Goal: Task Accomplishment & Management: Manage account settings

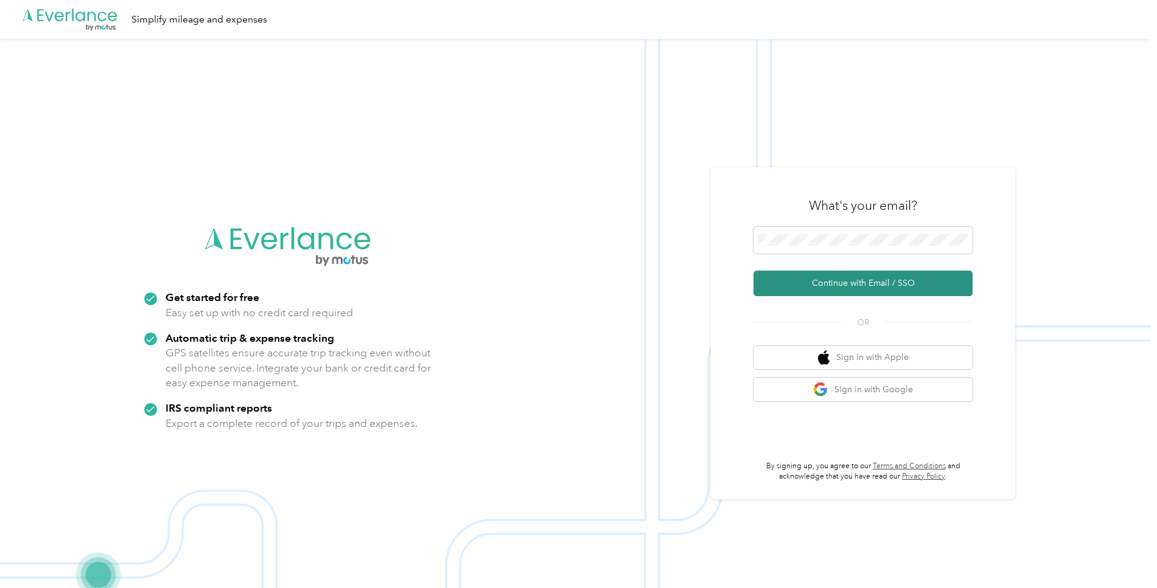
click at [848, 281] on button "Continue with Email / SSO" at bounding box center [862, 284] width 219 height 26
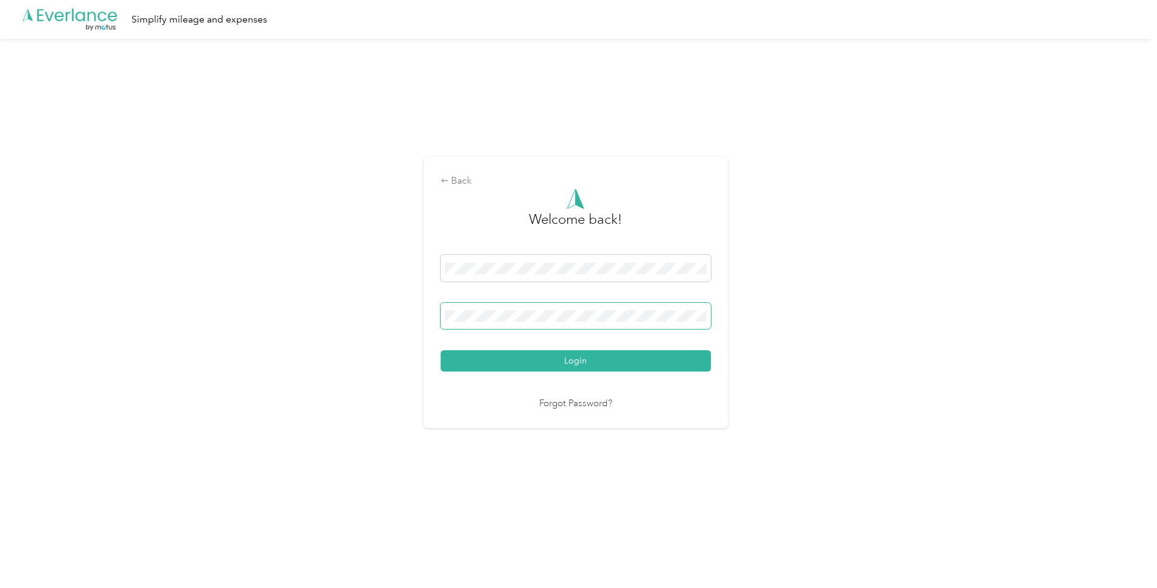
click at [578, 361] on button "Login" at bounding box center [576, 361] width 270 height 21
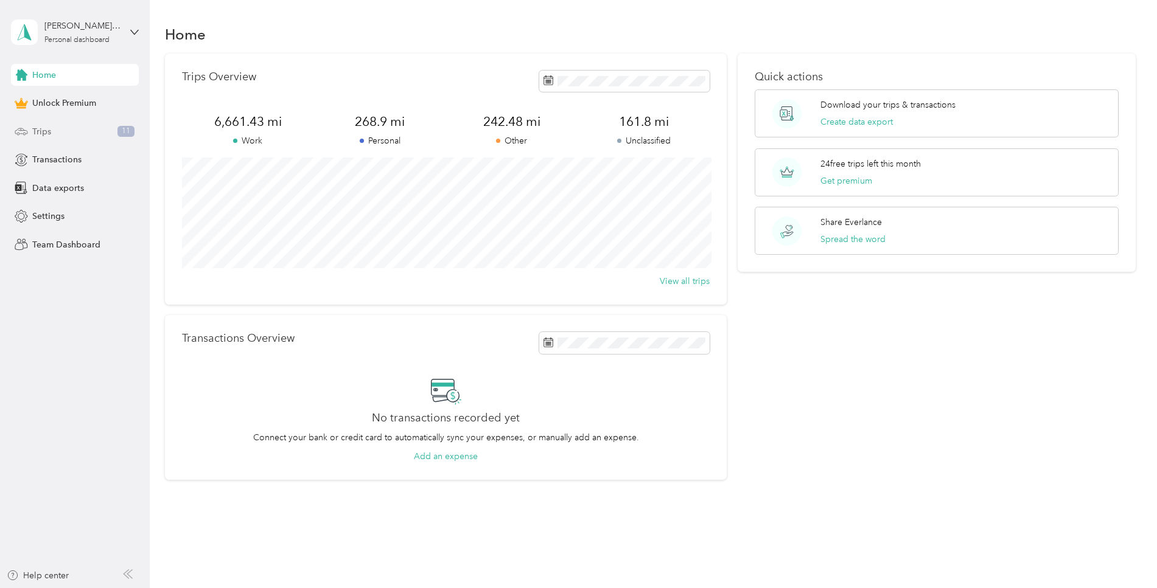
click at [54, 128] on div "Trips 11" at bounding box center [75, 131] width 128 height 22
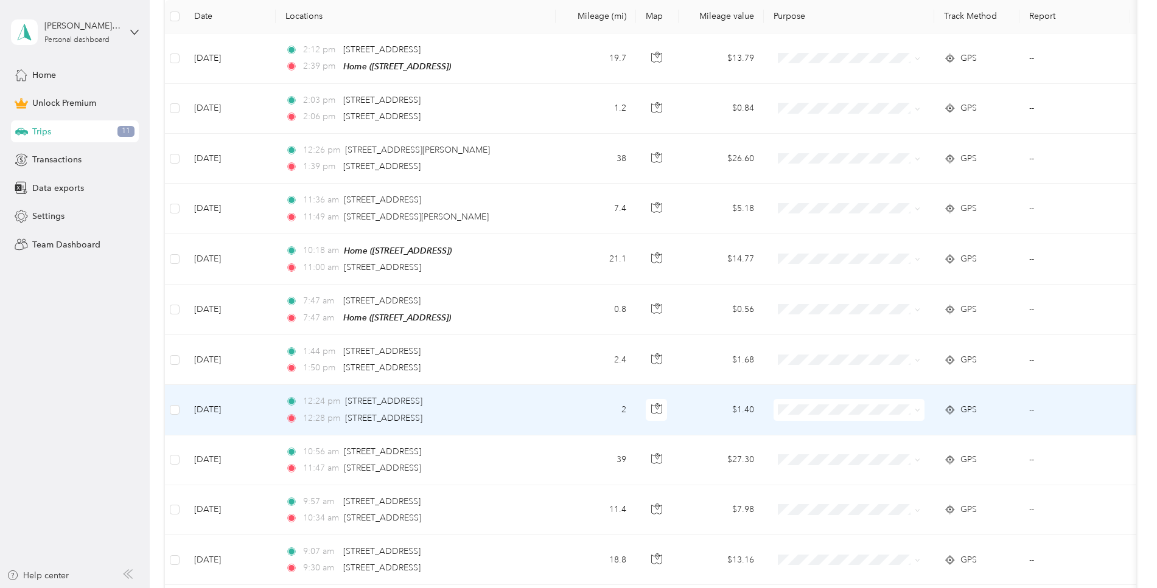
scroll to position [185, 0]
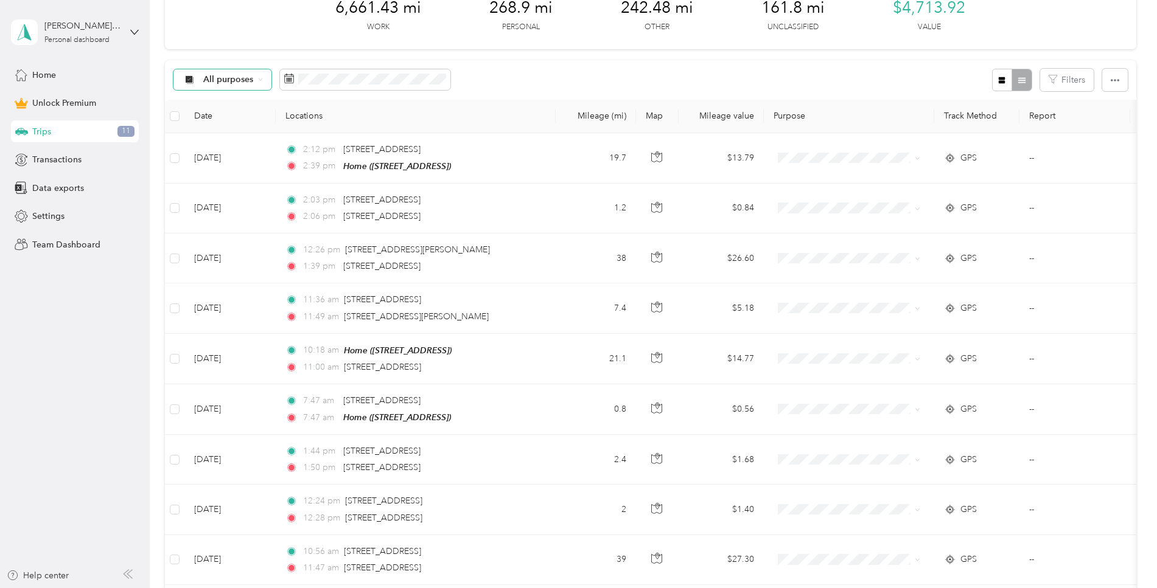
click at [236, 75] on span "All purposes" at bounding box center [228, 79] width 51 height 9
click at [228, 119] on span "Unclassified" at bounding box center [232, 122] width 59 height 13
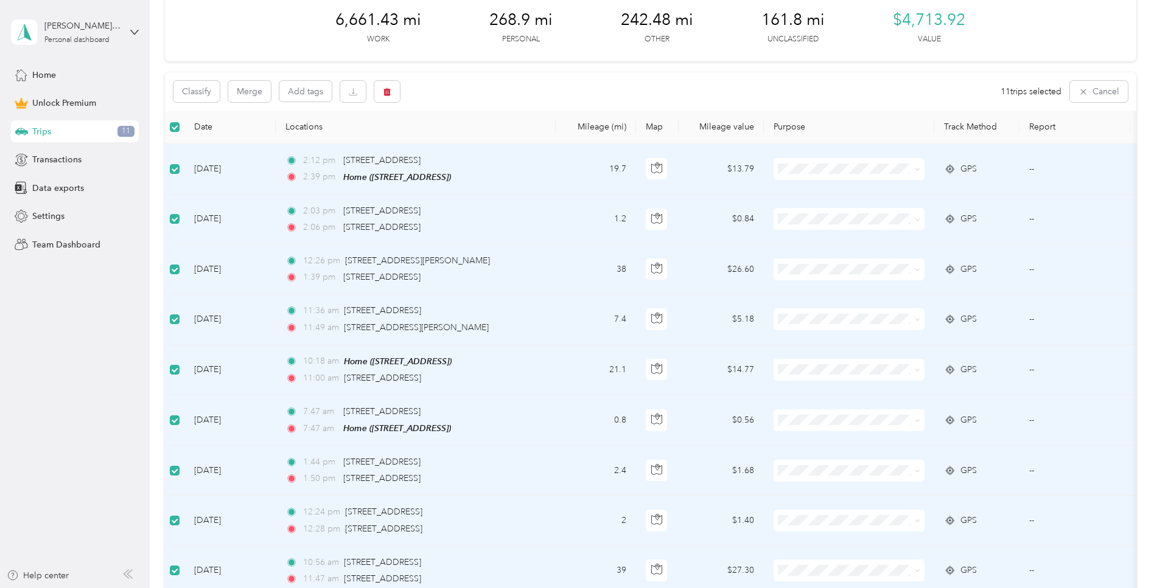
scroll to position [103, 0]
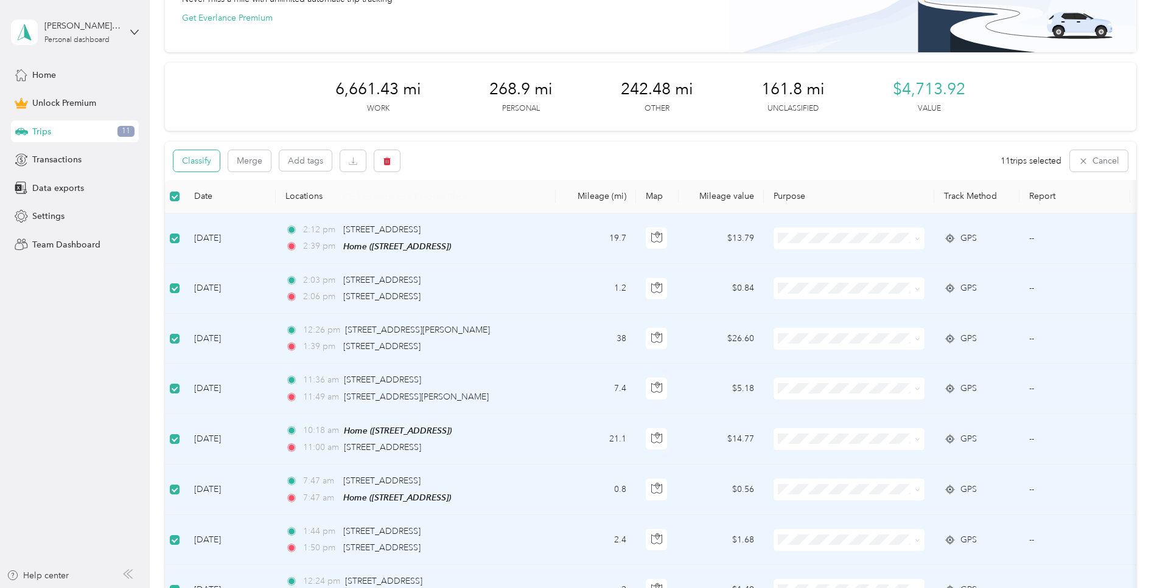
click at [196, 159] on button "Classify" at bounding box center [196, 160] width 46 height 21
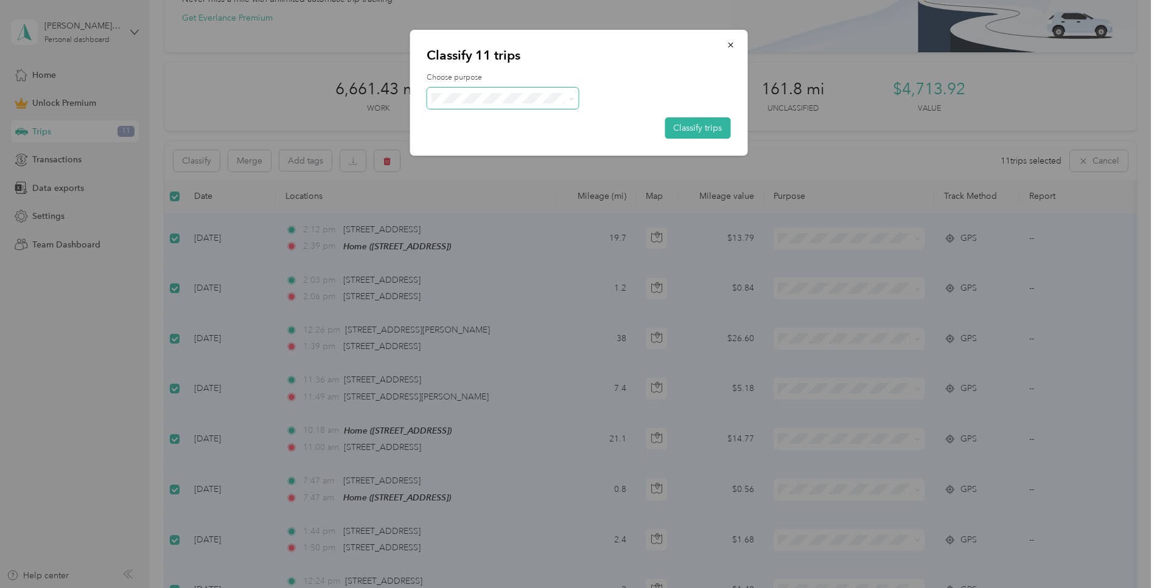
click at [495, 106] on span at bounding box center [503, 98] width 152 height 21
click at [565, 92] on span at bounding box center [570, 98] width 10 height 13
click at [573, 97] on icon at bounding box center [571, 98] width 5 height 5
click at [478, 139] on span "Personal" at bounding box center [513, 141] width 113 height 13
click at [693, 127] on button "Classify trips" at bounding box center [698, 127] width 66 height 21
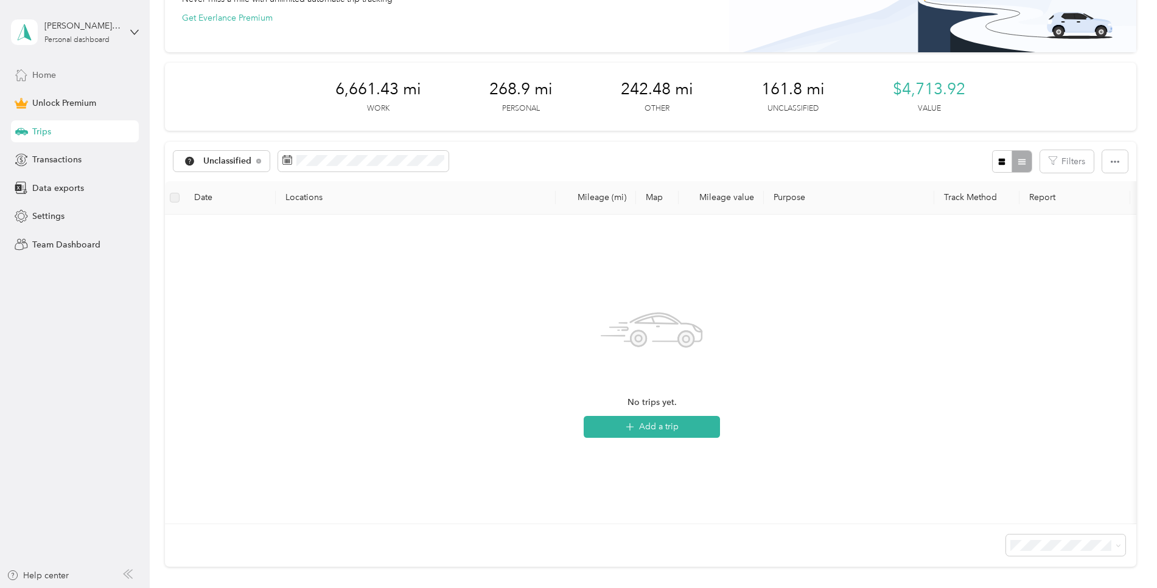
click at [49, 77] on span "Home" at bounding box center [44, 75] width 24 height 13
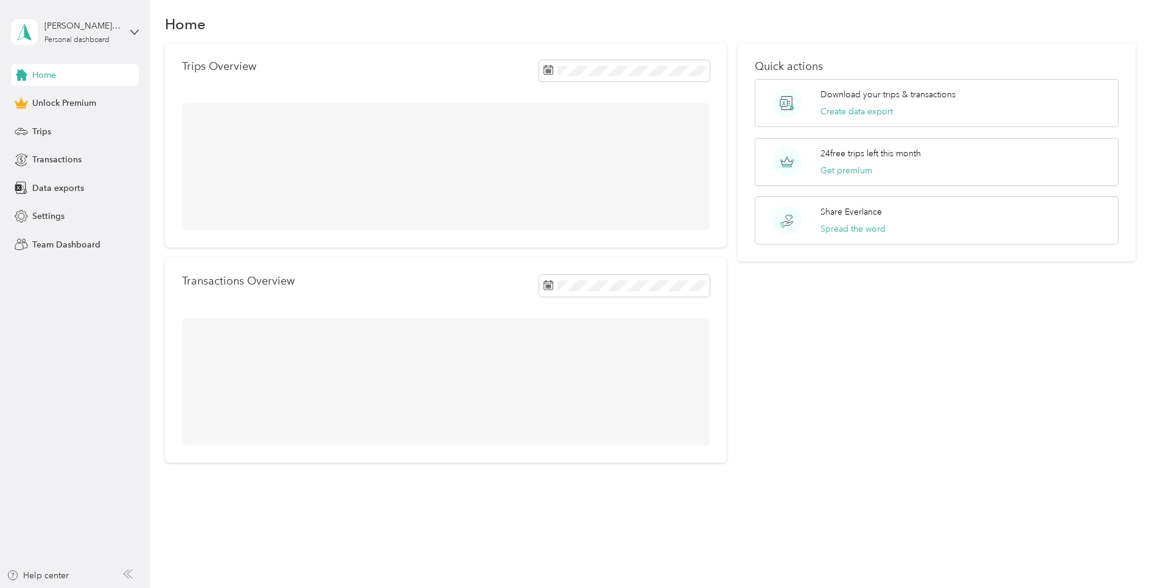
scroll to position [10, 0]
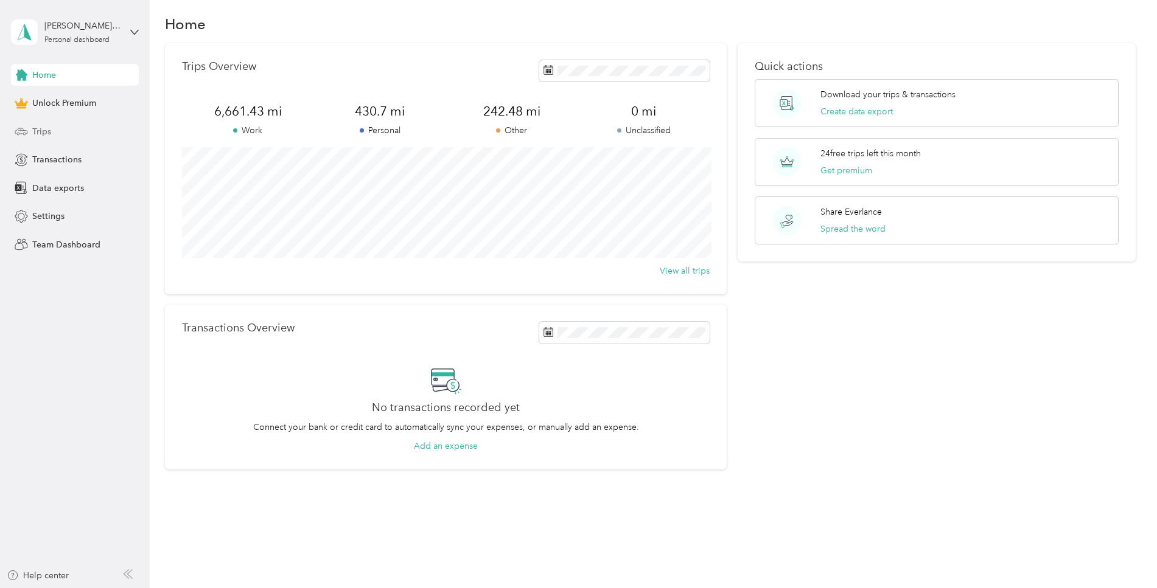
click at [41, 132] on span "Trips" at bounding box center [41, 131] width 19 height 13
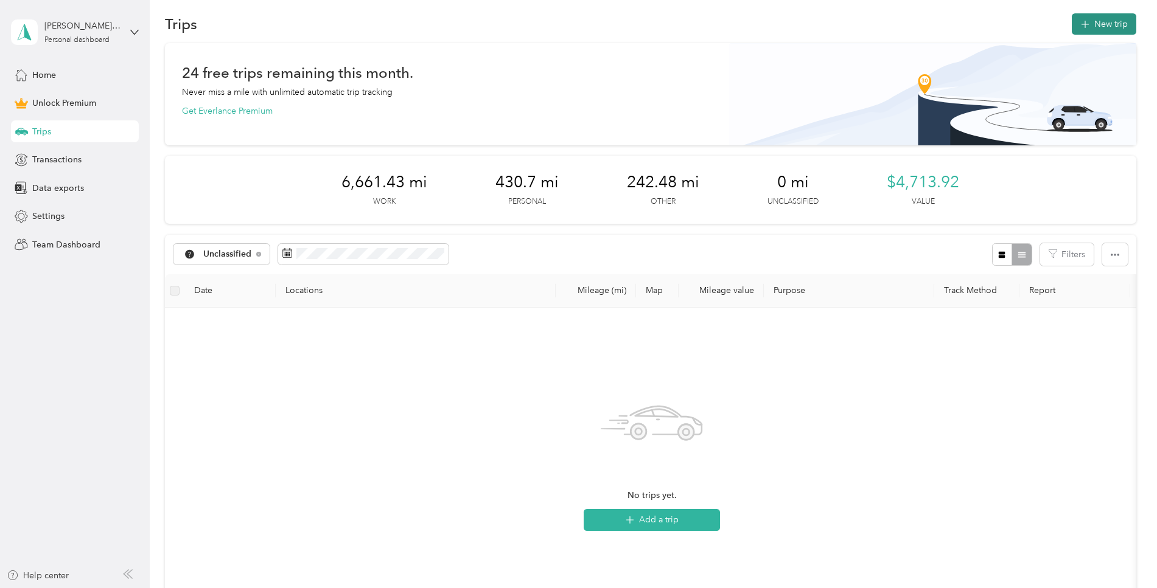
click at [1100, 28] on button "New trip" at bounding box center [1104, 23] width 65 height 21
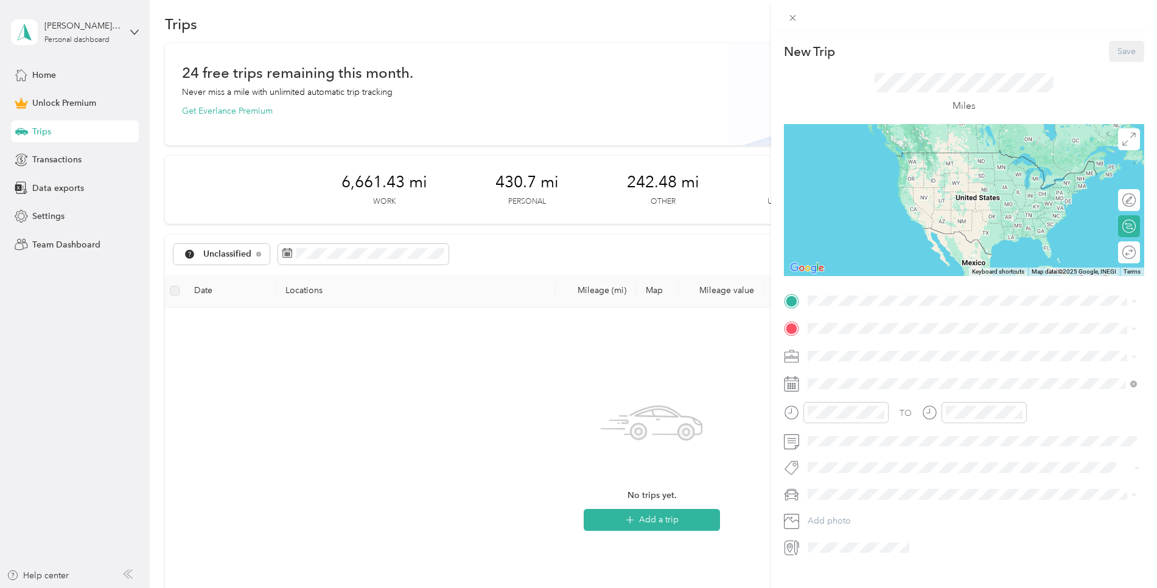
click at [864, 357] on span "[STREET_ADDRESS]" at bounding box center [869, 362] width 77 height 10
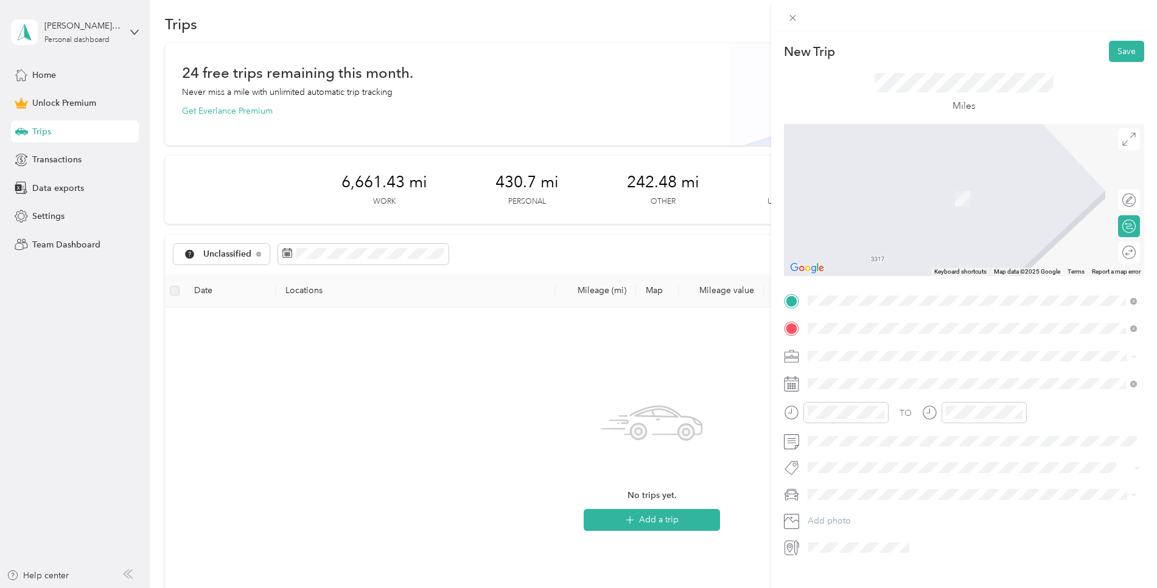
drag, startPoint x: 851, startPoint y: 349, endPoint x: 853, endPoint y: 383, distance: 34.1
click at [853, 378] on span "[STREET_ADDRESS][PERSON_NAME][US_STATE]" at bounding box center [925, 372] width 189 height 11
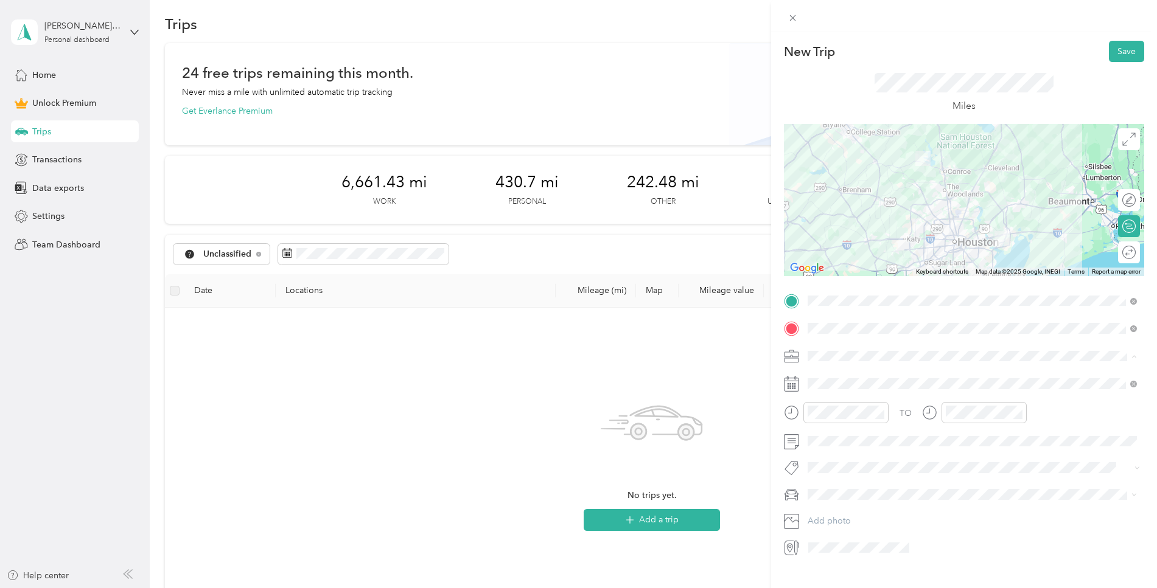
click at [841, 417] on span "Lumberjack" at bounding box center [834, 420] width 44 height 10
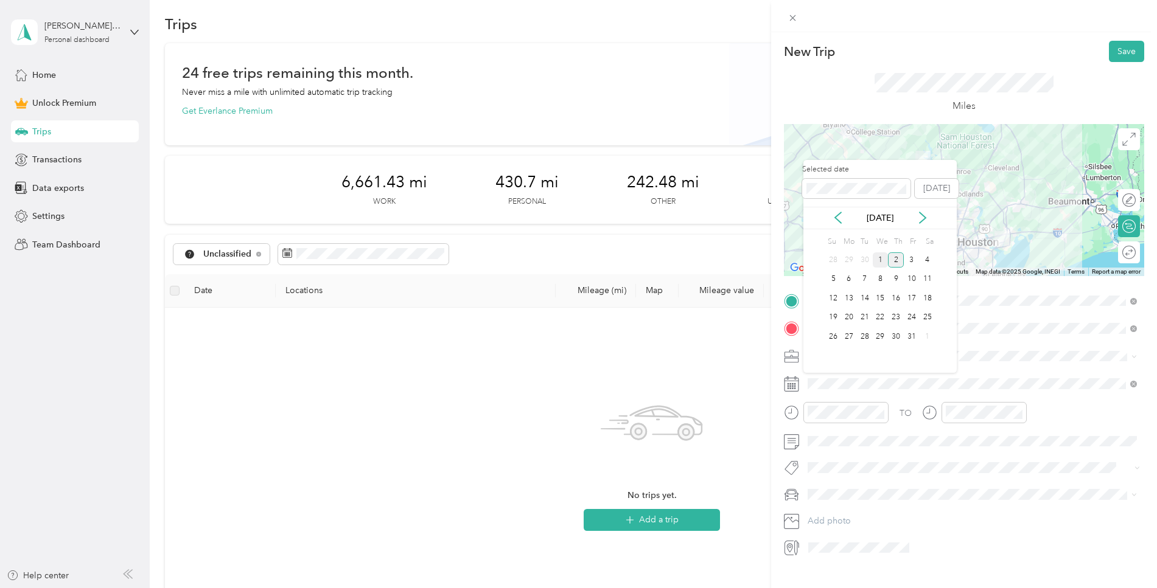
click at [884, 259] on div "1" at bounding box center [881, 260] width 16 height 15
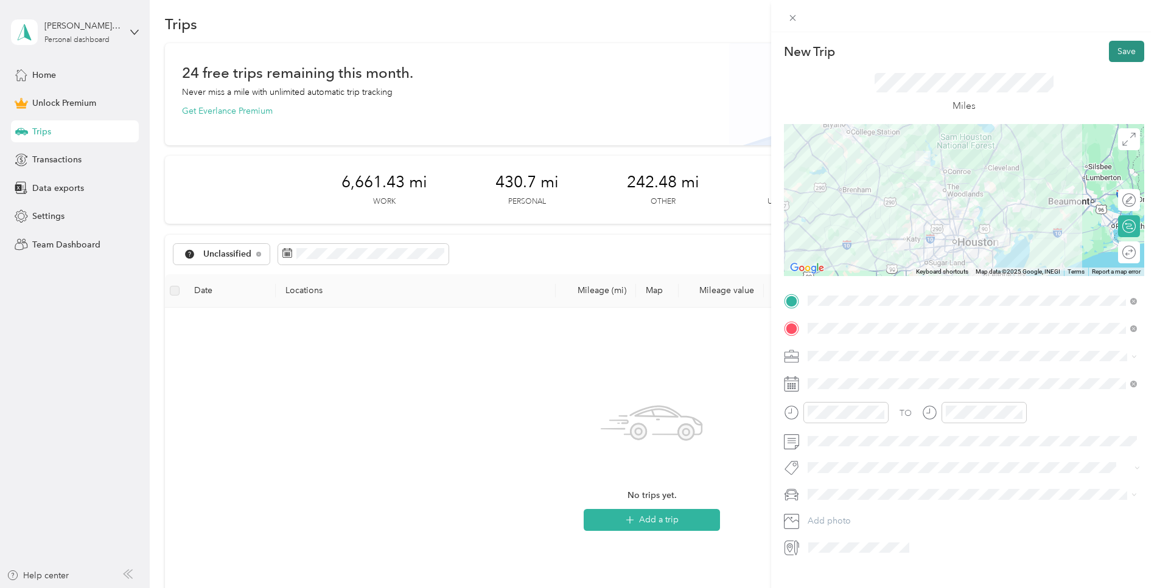
click at [1122, 54] on button "Save" at bounding box center [1126, 51] width 35 height 21
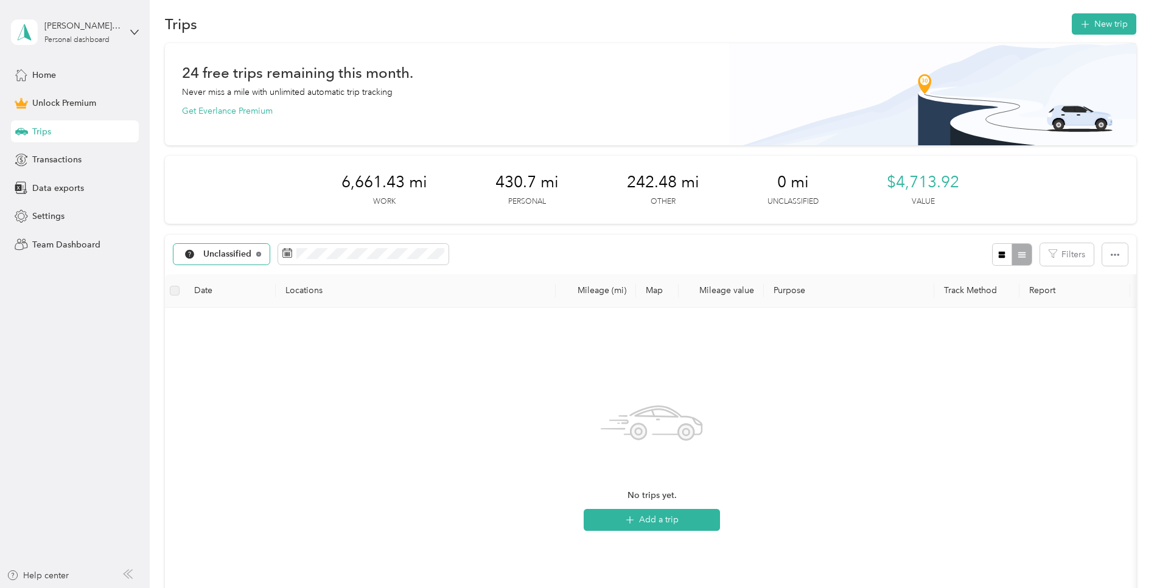
click at [259, 252] on icon at bounding box center [258, 254] width 5 height 5
click at [248, 251] on span "All purposes" at bounding box center [228, 254] width 51 height 9
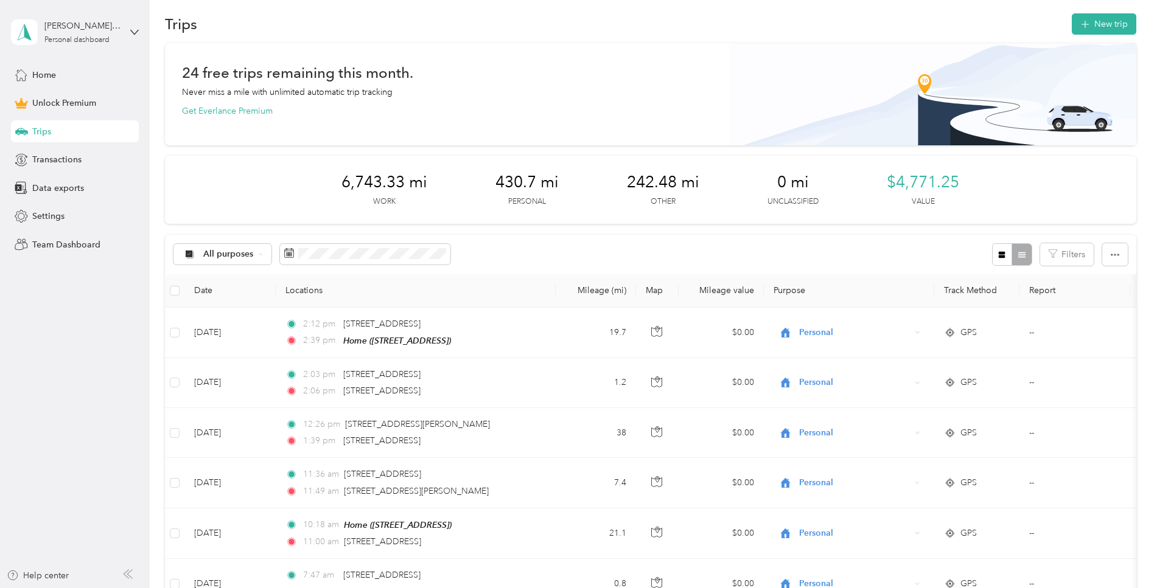
click at [225, 361] on span "Lumberjack" at bounding box center [232, 361] width 59 height 13
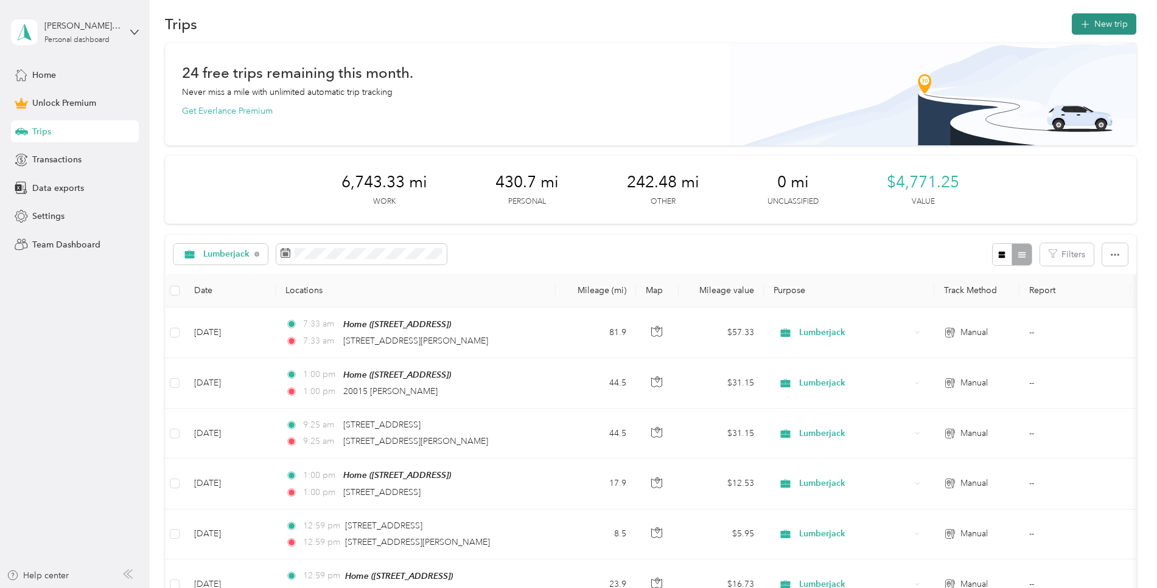
click at [1090, 23] on icon "button" at bounding box center [1085, 25] width 14 height 14
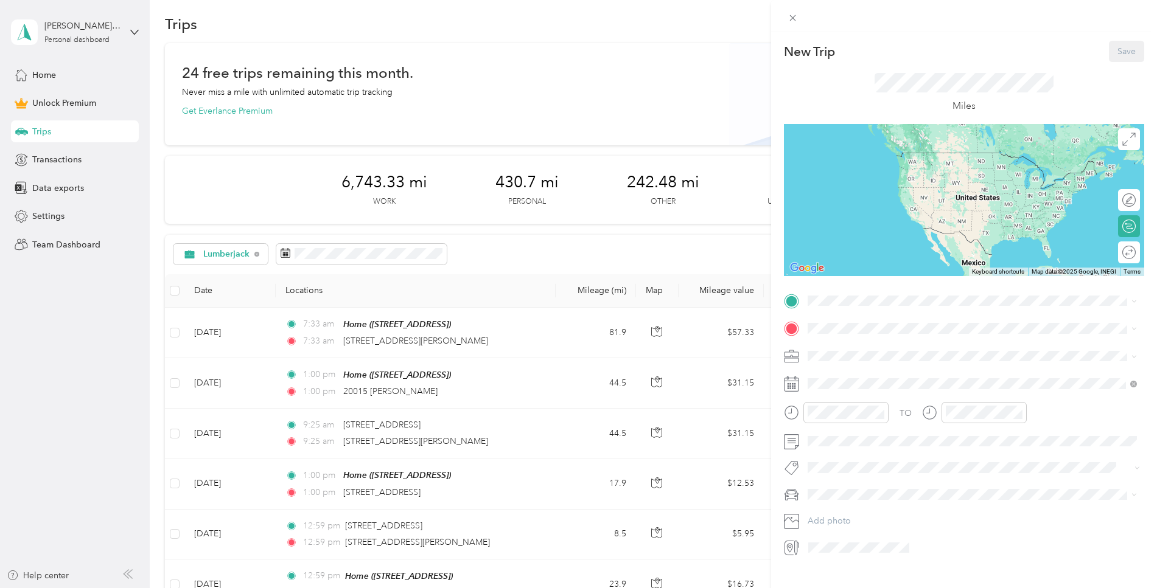
click at [859, 367] on div "Home [STREET_ADDRESS]" at bounding box center [869, 354] width 77 height 26
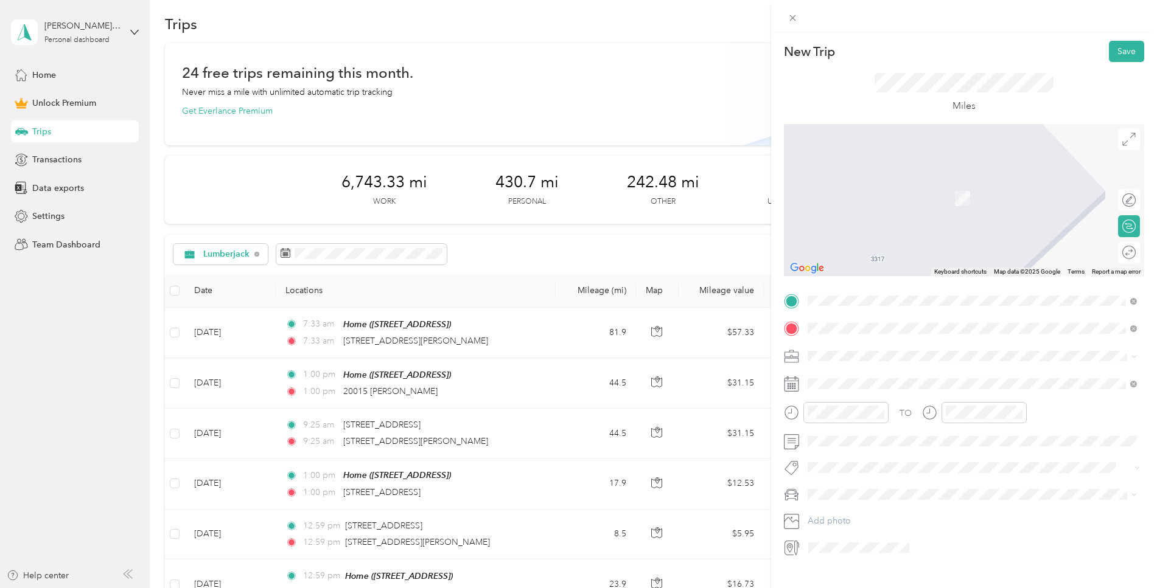
click at [863, 361] on li "[STREET_ADDRESS][US_STATE]" at bounding box center [972, 372] width 338 height 25
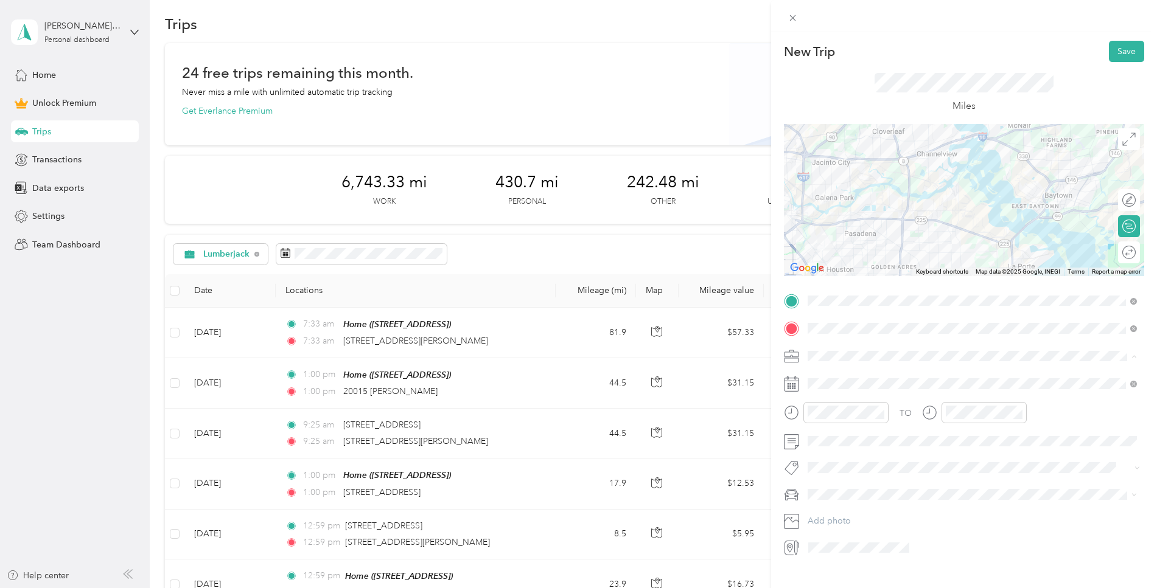
click at [833, 422] on span "Lumberjack" at bounding box center [834, 420] width 44 height 10
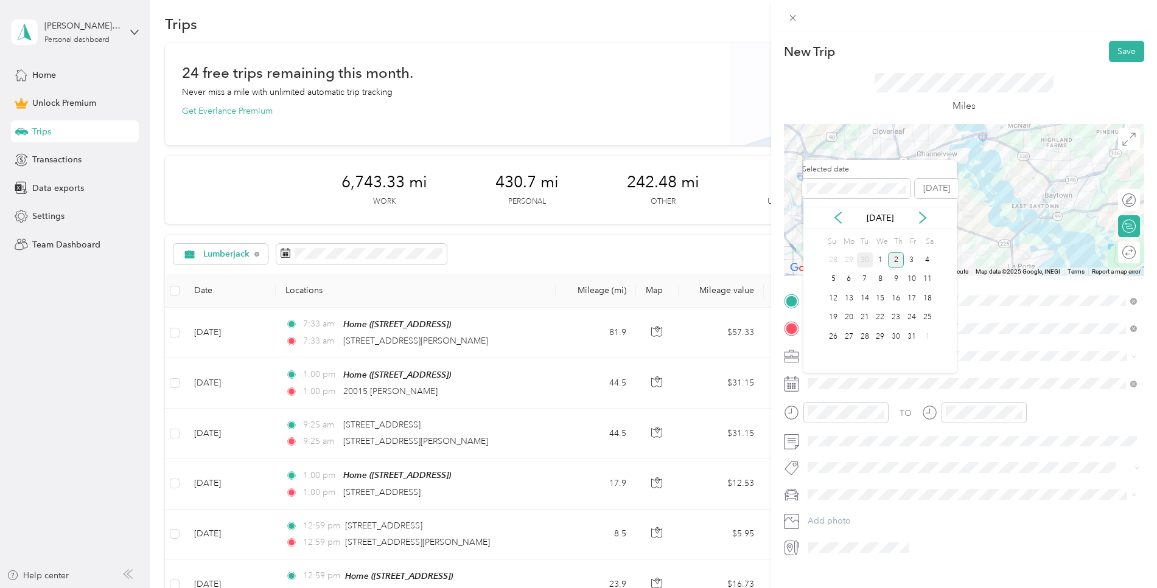
click at [868, 257] on div "30" at bounding box center [865, 260] width 16 height 15
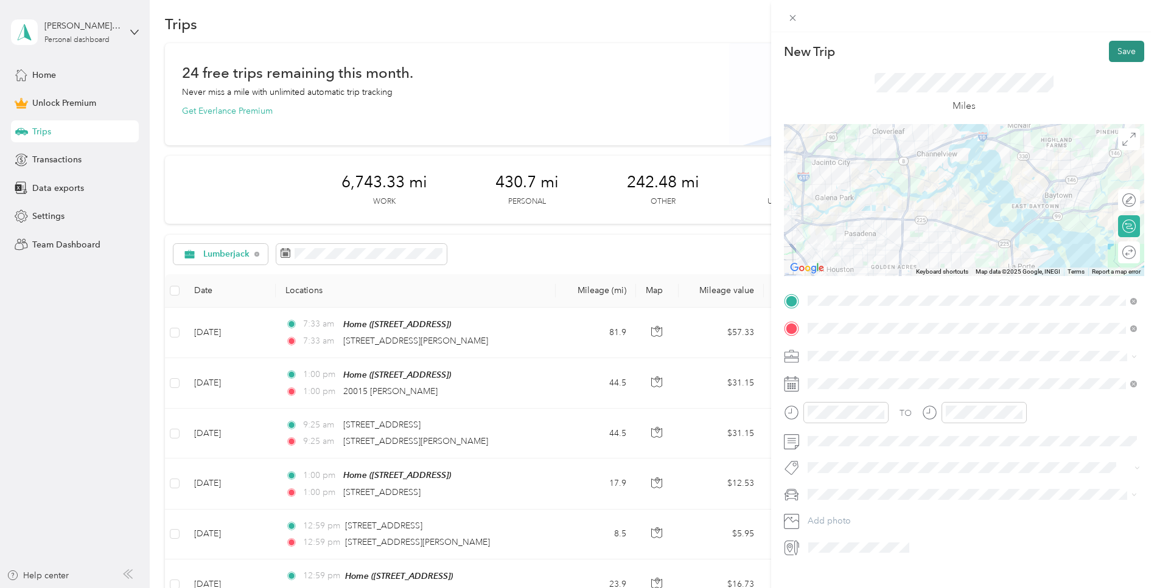
click at [1121, 52] on button "Save" at bounding box center [1126, 51] width 35 height 21
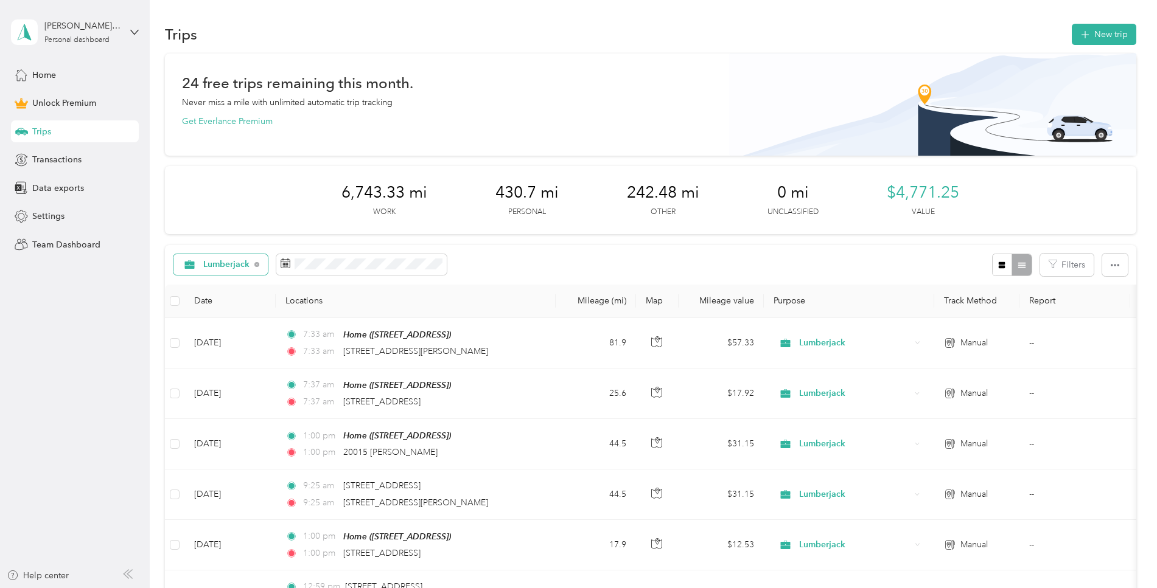
click at [232, 266] on span "Lumberjack" at bounding box center [226, 264] width 47 height 9
click at [230, 290] on span "All purposes" at bounding box center [233, 286] width 61 height 13
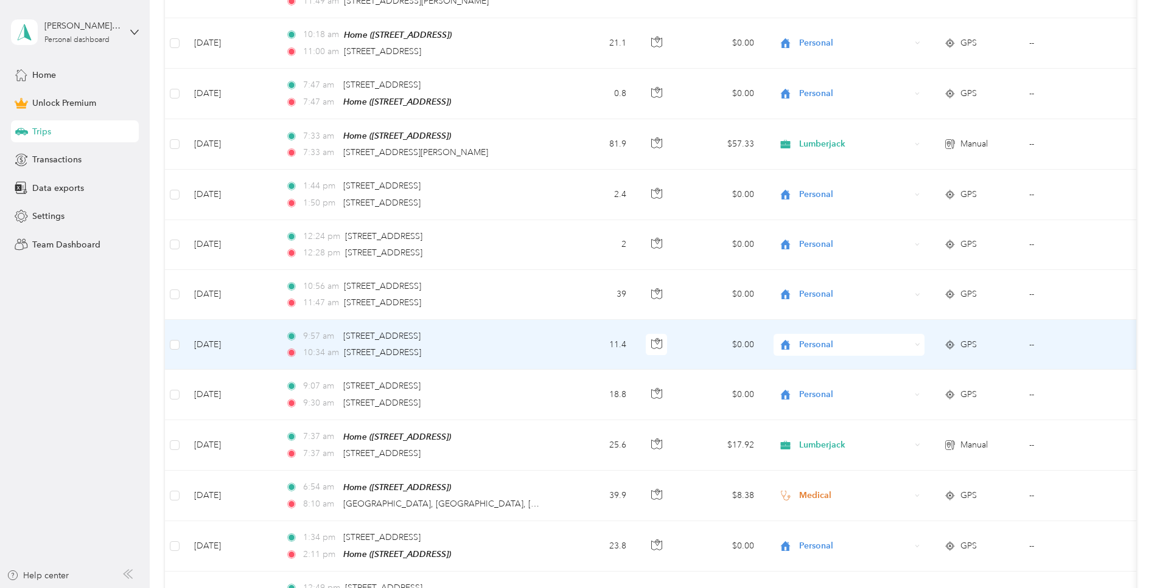
scroll to position [509, 0]
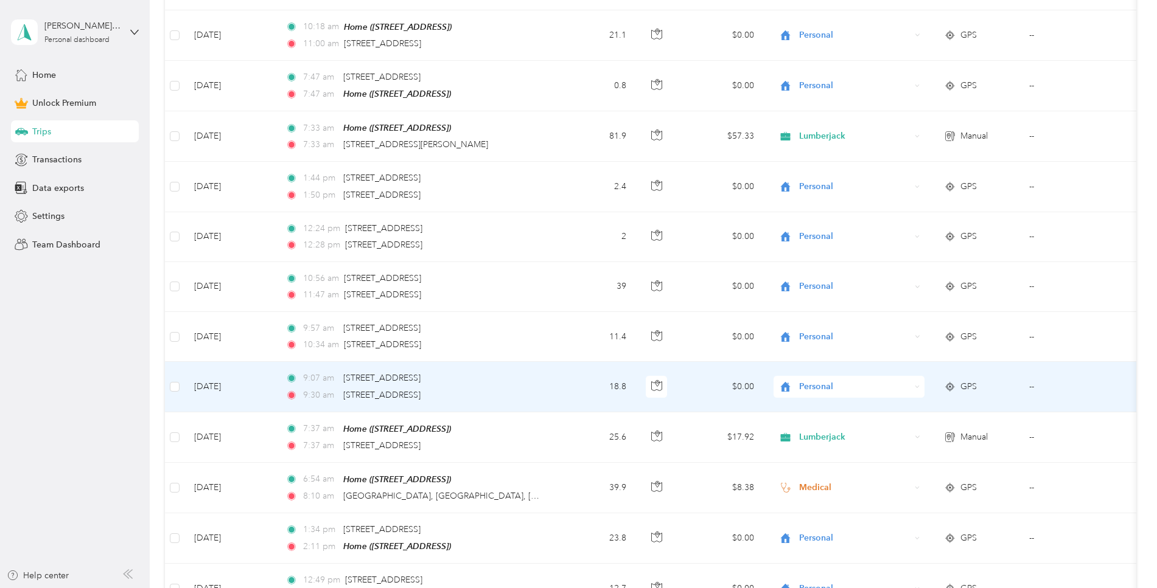
click at [814, 383] on span "Personal" at bounding box center [854, 386] width 111 height 13
click at [831, 449] on span "Lumberjack" at bounding box center [859, 449] width 113 height 13
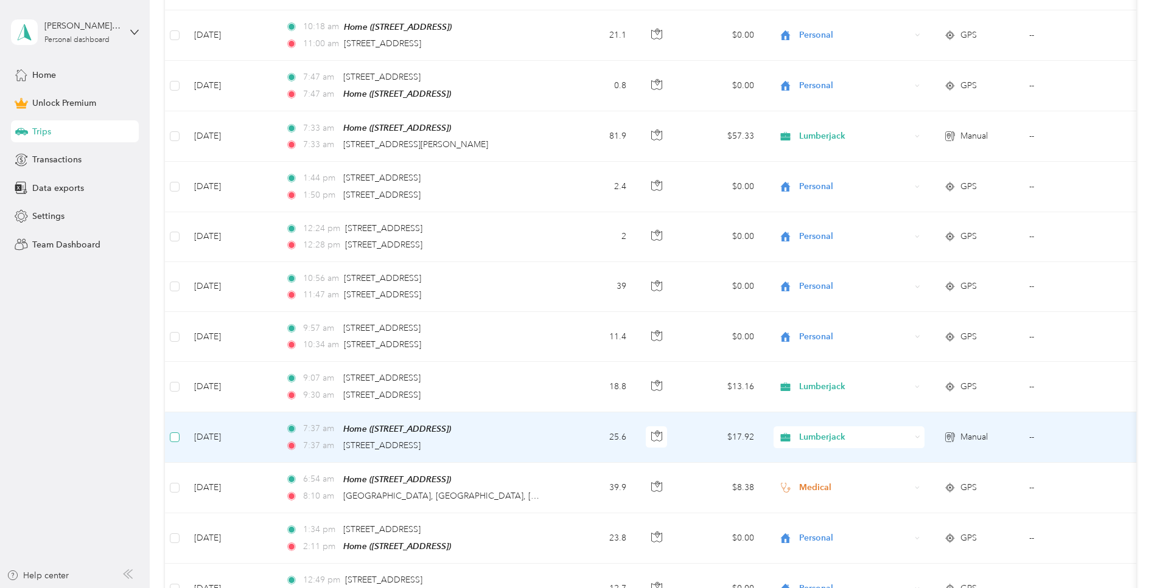
click at [177, 433] on span at bounding box center [175, 438] width 10 height 10
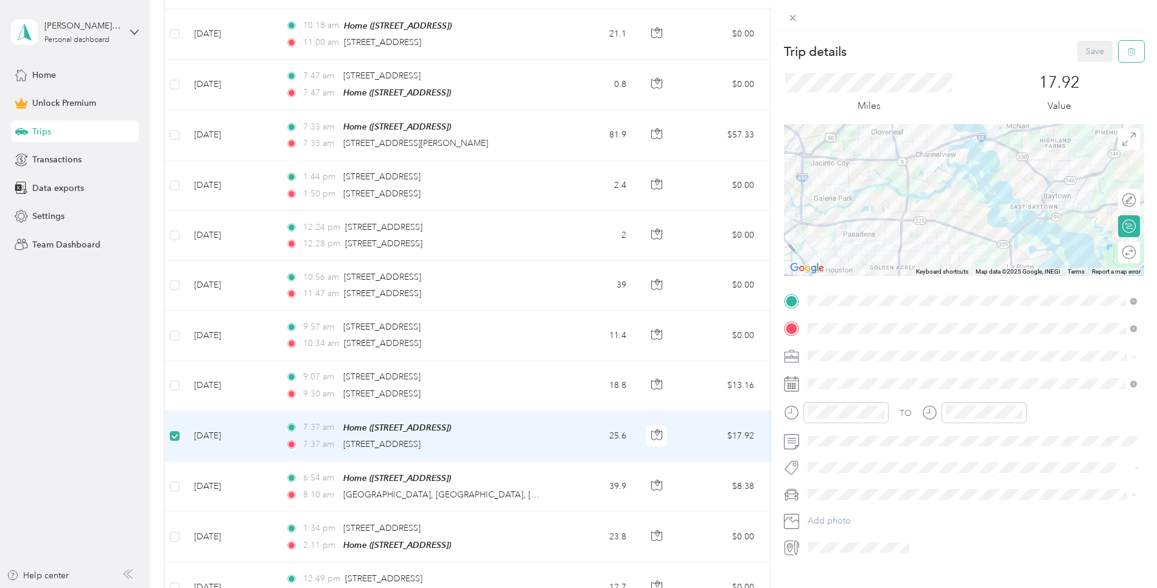
click at [1129, 50] on icon "button" at bounding box center [1131, 51] width 9 height 9
click at [1099, 69] on button "Yes" at bounding box center [1093, 66] width 24 height 19
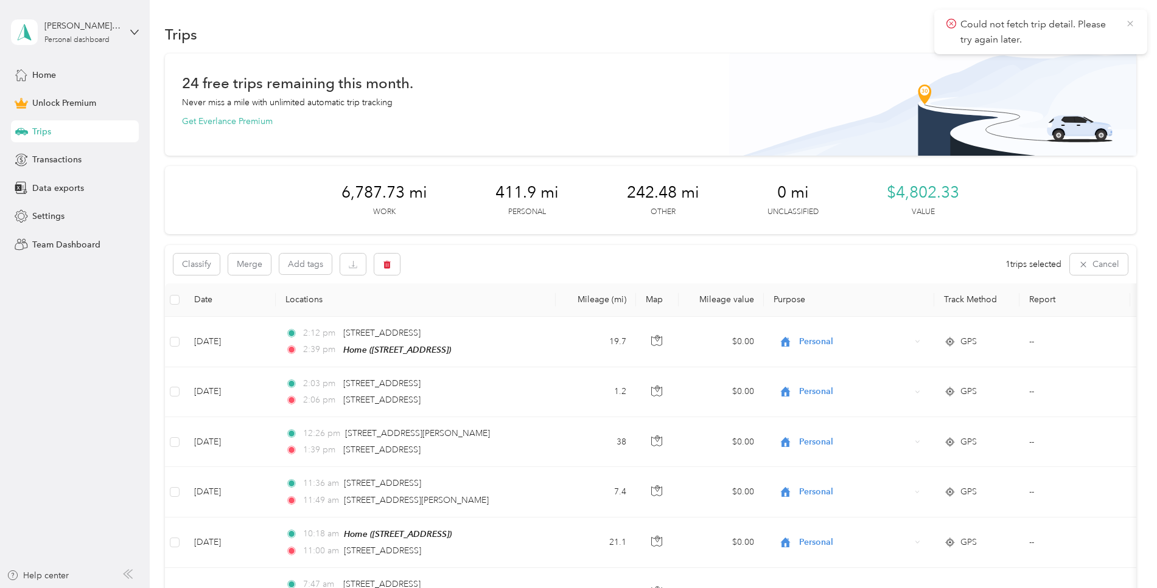
click at [1133, 23] on icon at bounding box center [1130, 23] width 10 height 11
